Goal: Information Seeking & Learning: Compare options

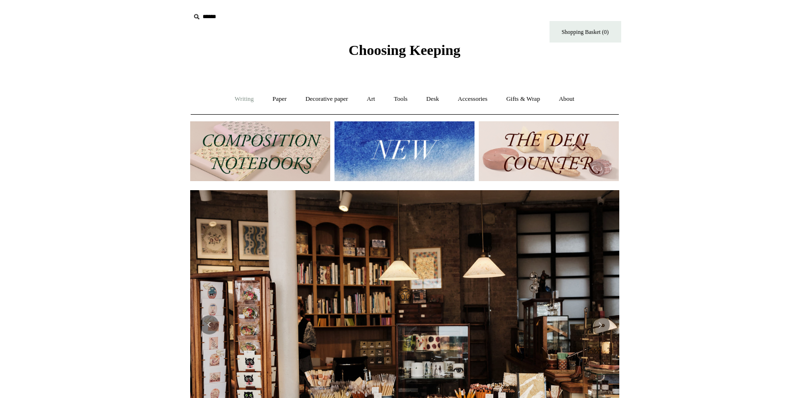
click at [243, 99] on link "Writing +" at bounding box center [244, 99] width 36 height 25
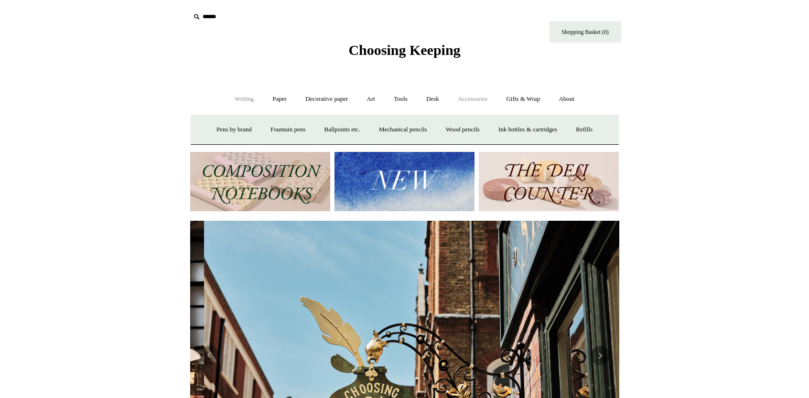
scroll to position [0, 429]
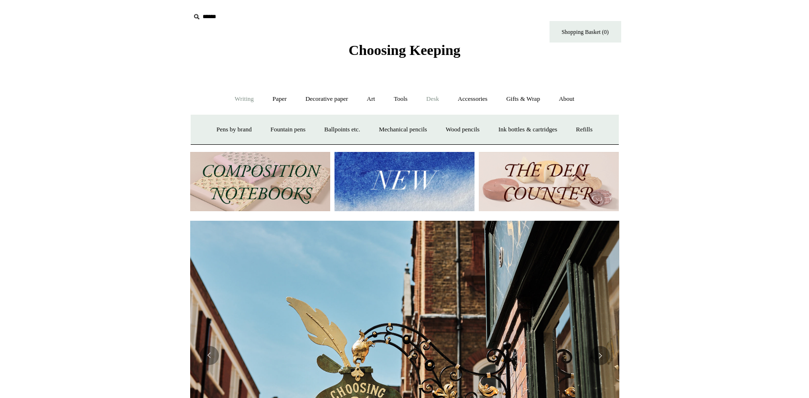
click at [438, 100] on link "Desk +" at bounding box center [433, 99] width 30 height 25
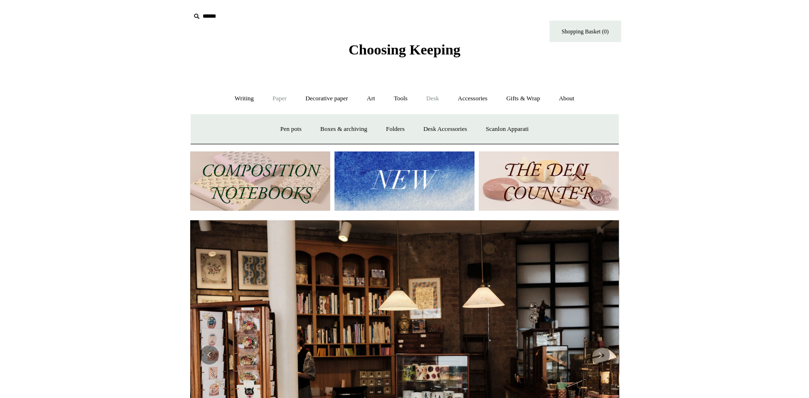
scroll to position [0, 0]
click at [274, 102] on link "Paper +" at bounding box center [280, 98] width 32 height 25
click at [313, 128] on link "📆 Dated Diaries 📆" at bounding box center [329, 129] width 70 height 25
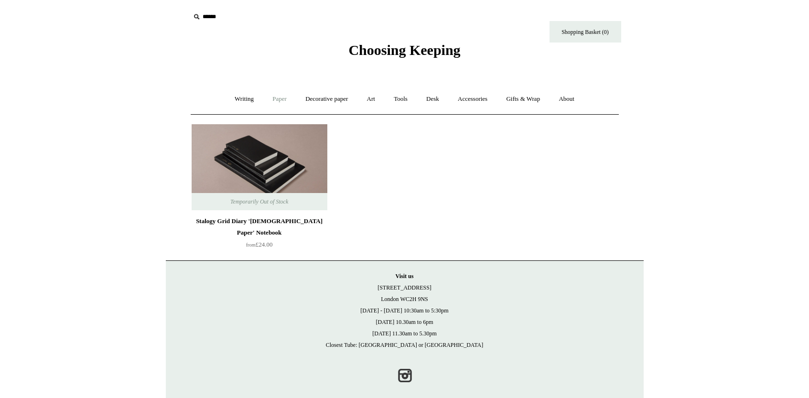
scroll to position [2, 0]
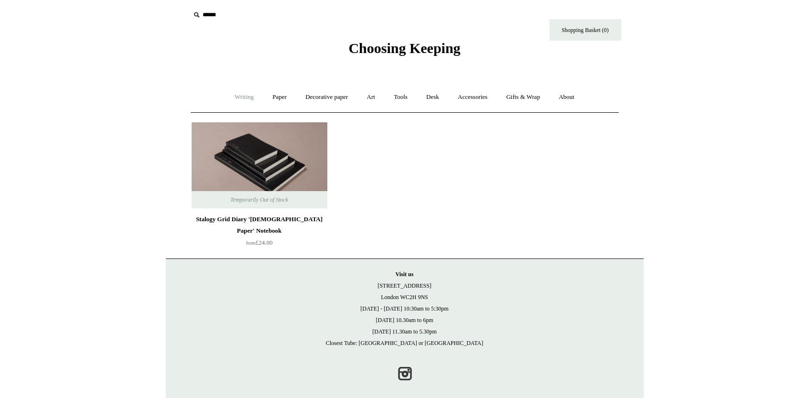
click at [240, 96] on link "Writing +" at bounding box center [244, 97] width 36 height 25
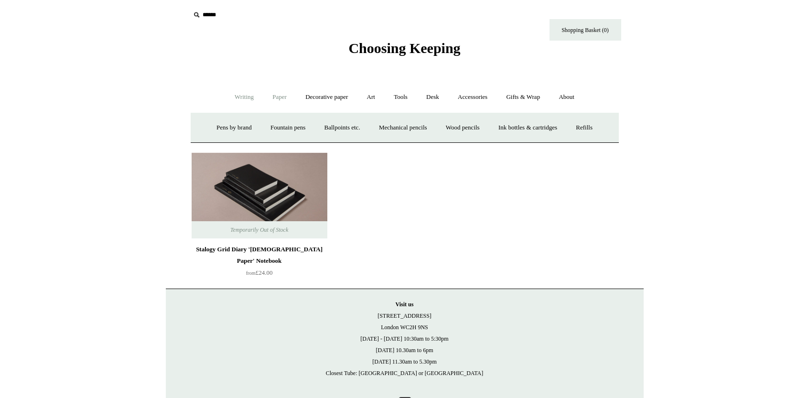
click at [280, 97] on link "Paper +" at bounding box center [280, 97] width 32 height 25
click at [271, 129] on link "Notebooks +" at bounding box center [271, 127] width 44 height 25
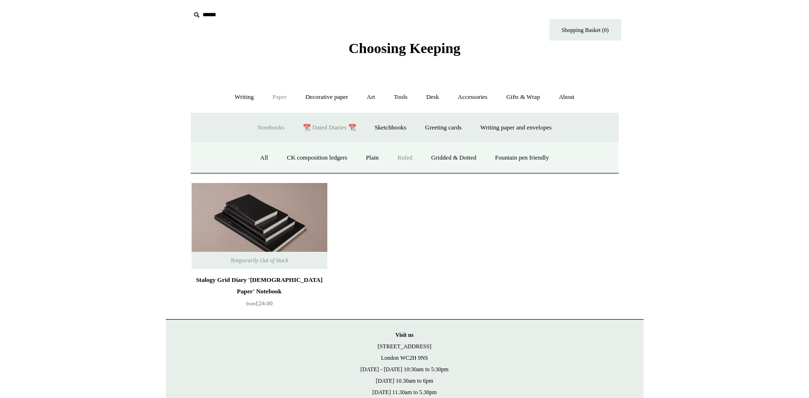
click at [401, 158] on link "Ruled" at bounding box center [405, 157] width 32 height 25
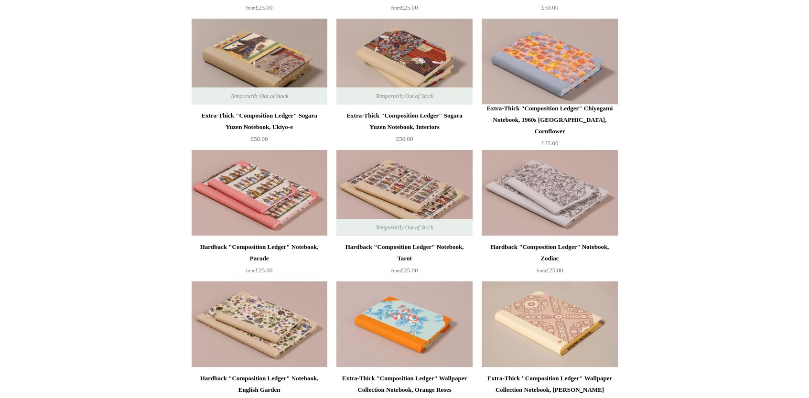
scroll to position [1388, 0]
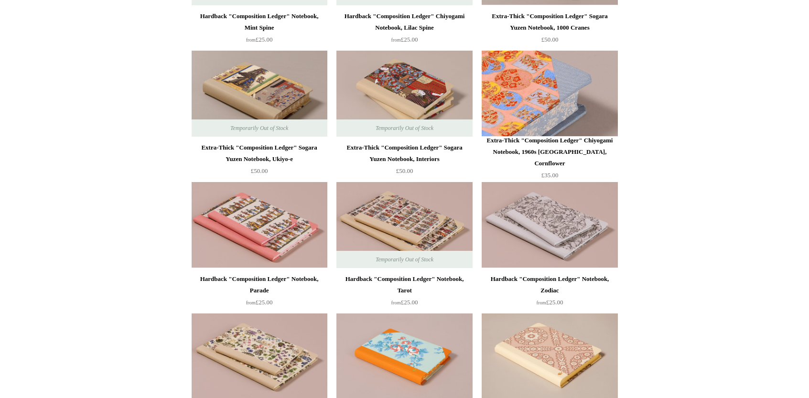
click at [549, 98] on img at bounding box center [550, 94] width 136 height 86
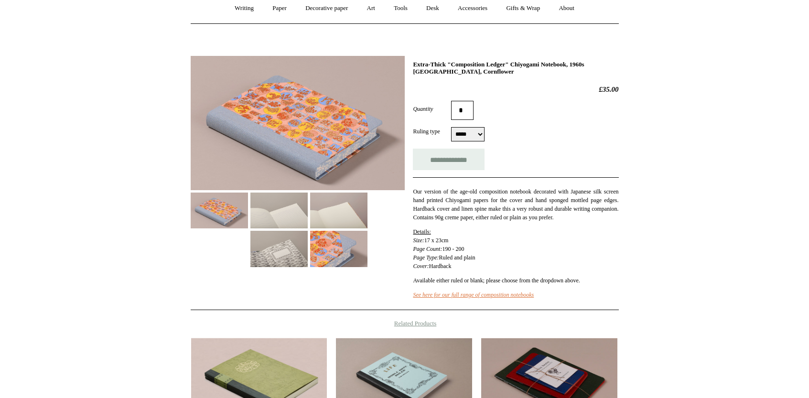
scroll to position [133, 0]
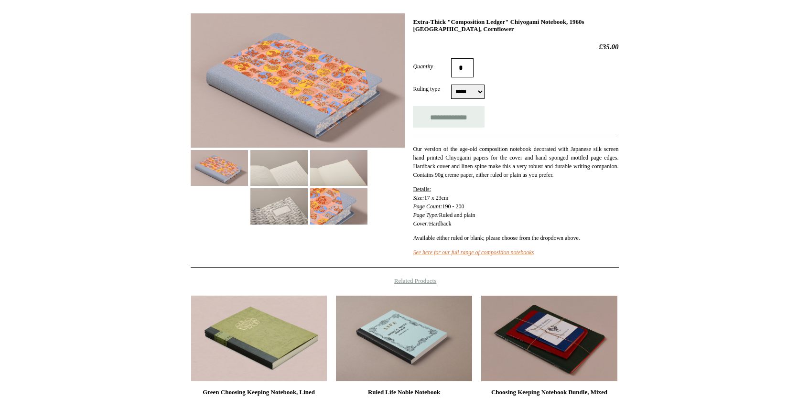
click at [268, 171] on img at bounding box center [278, 168] width 57 height 36
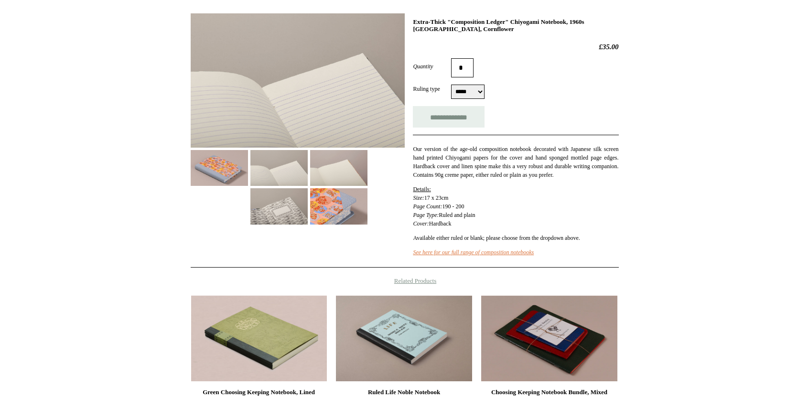
click at [356, 216] on img at bounding box center [338, 206] width 57 height 36
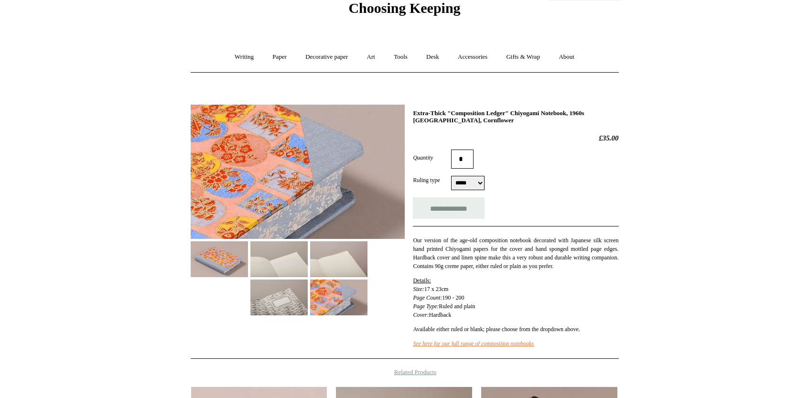
scroll to position [40, 0]
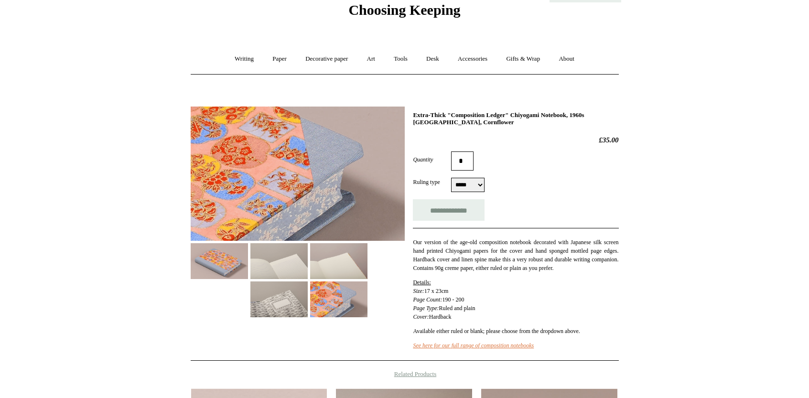
click at [345, 273] on img at bounding box center [338, 261] width 57 height 36
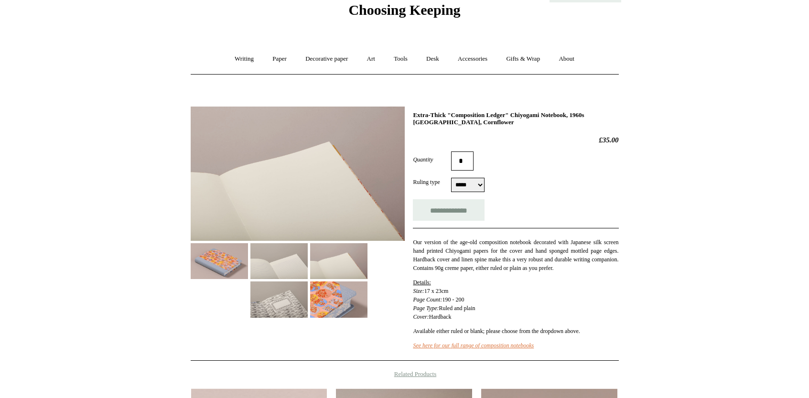
click at [280, 274] on img at bounding box center [278, 261] width 57 height 36
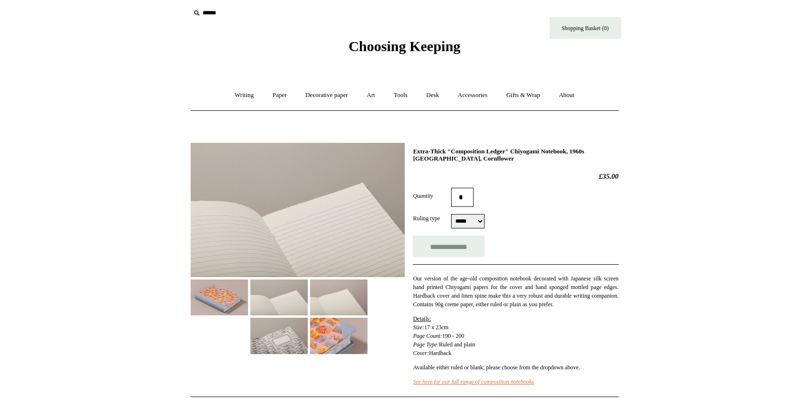
scroll to position [0, 0]
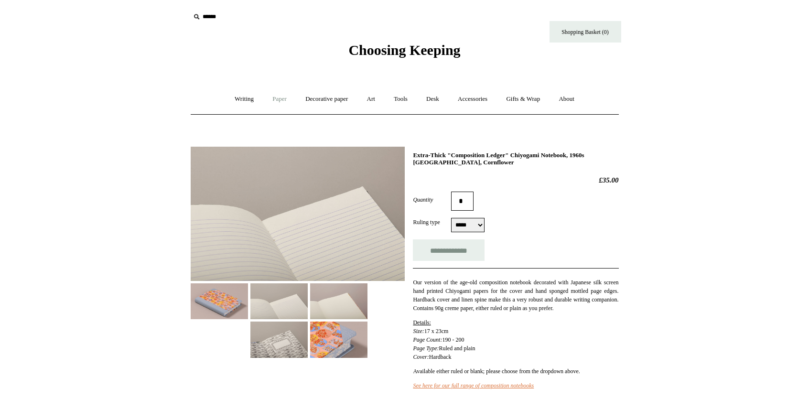
click at [271, 99] on link "Paper +" at bounding box center [280, 99] width 32 height 25
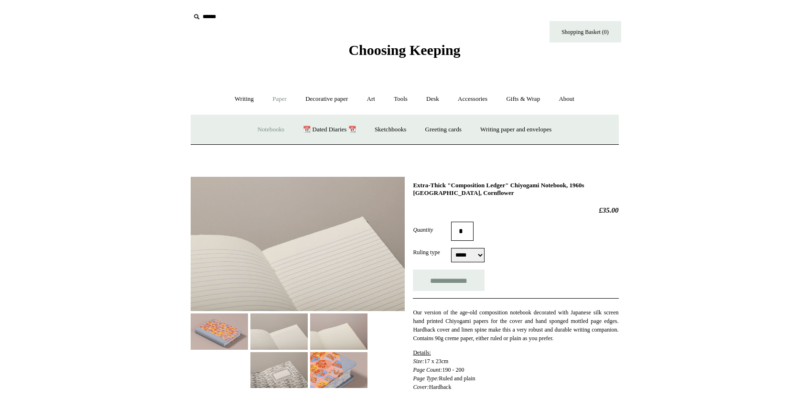
click at [268, 135] on link "Notebooks +" at bounding box center [271, 129] width 44 height 25
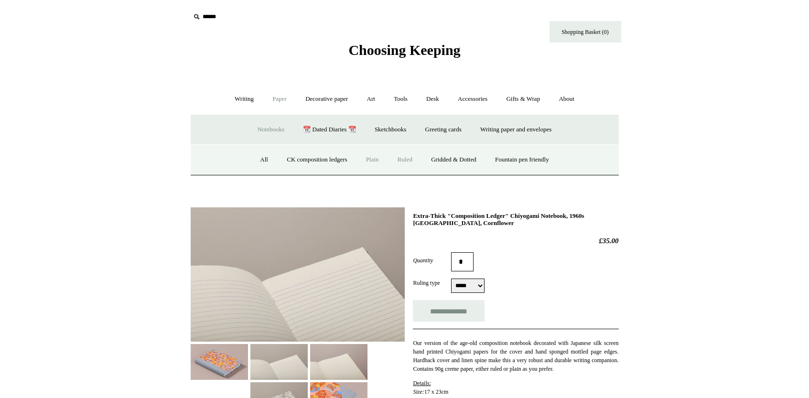
click at [375, 161] on link "Plain" at bounding box center [373, 159] width 30 height 25
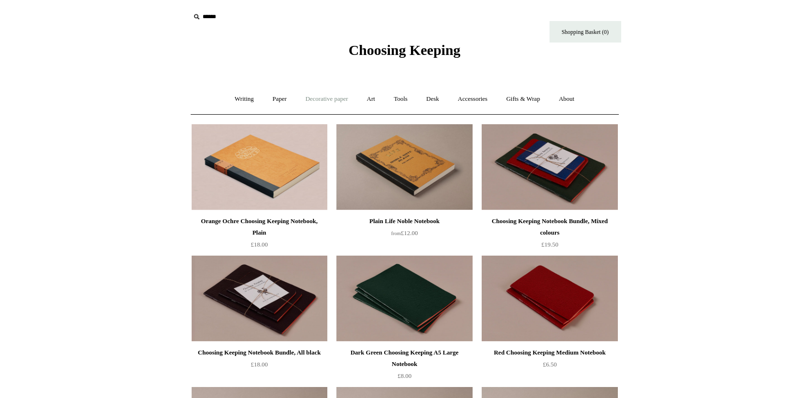
click at [326, 102] on link "Decorative paper +" at bounding box center [327, 99] width 60 height 25
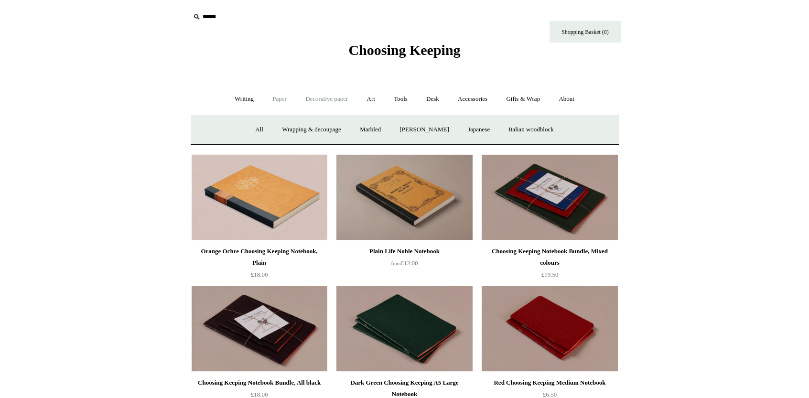
click at [272, 100] on link "Paper +" at bounding box center [280, 99] width 32 height 25
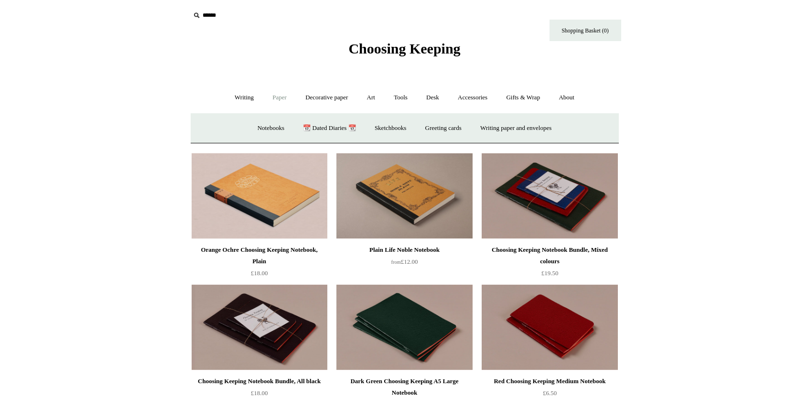
scroll to position [3, 0]
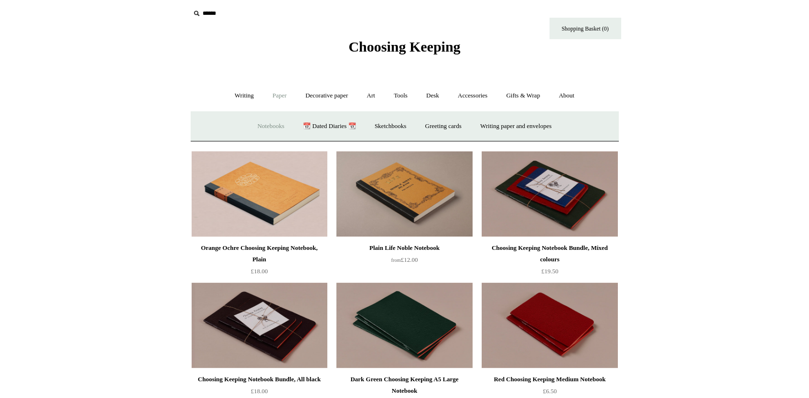
click at [263, 126] on link "Notebooks +" at bounding box center [271, 126] width 44 height 25
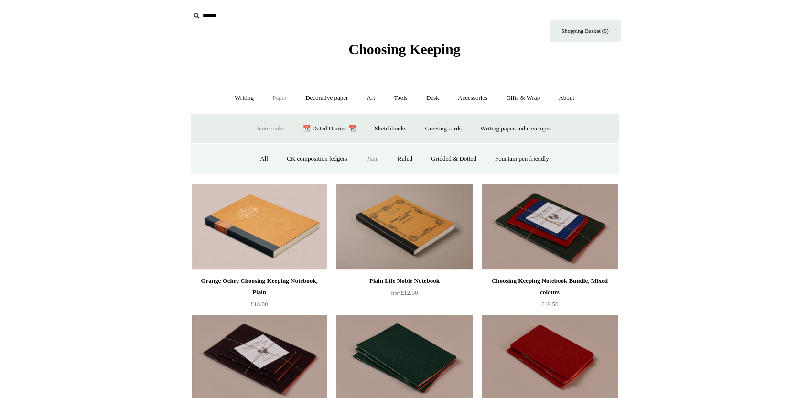
scroll to position [0, 0]
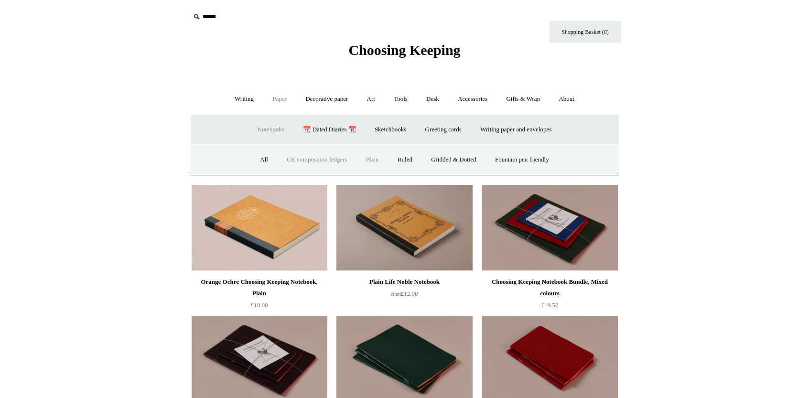
click at [304, 162] on link "CK composition ledgers" at bounding box center [316, 159] width 77 height 25
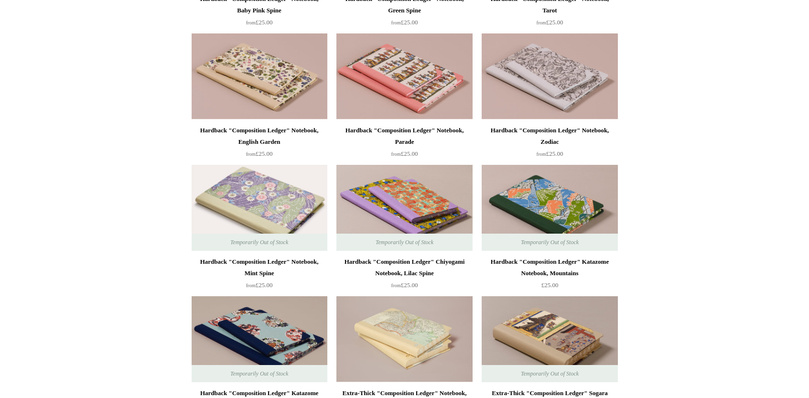
scroll to position [339, 0]
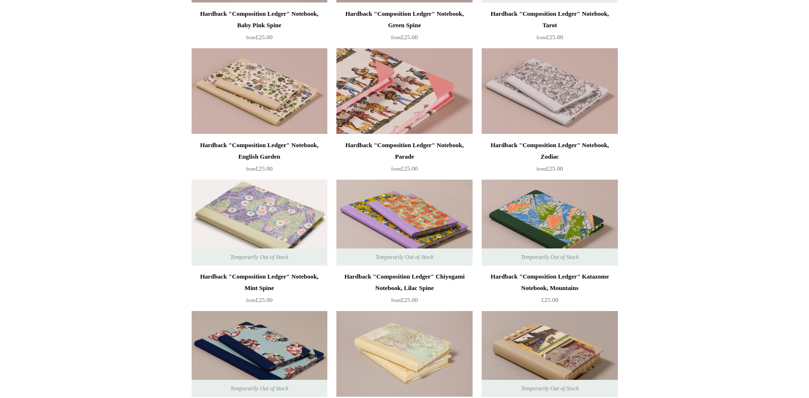
click at [395, 113] on img at bounding box center [404, 91] width 136 height 86
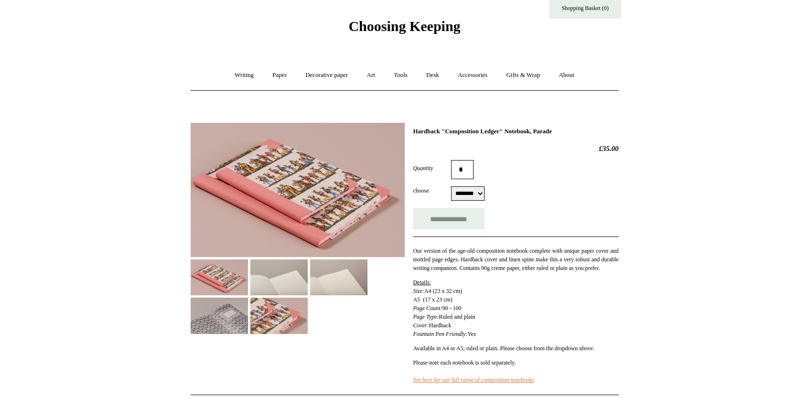
scroll to position [55, 0]
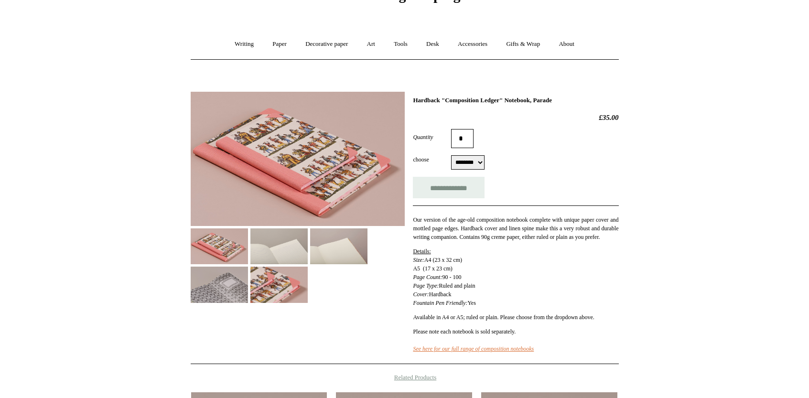
click at [281, 246] on img at bounding box center [278, 246] width 57 height 36
